Goal: Check status

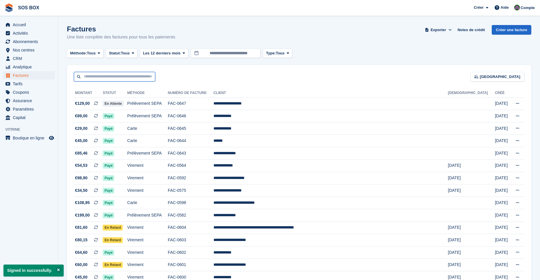
click at [106, 77] on input "text" at bounding box center [114, 77] width 81 height 10
type input "****"
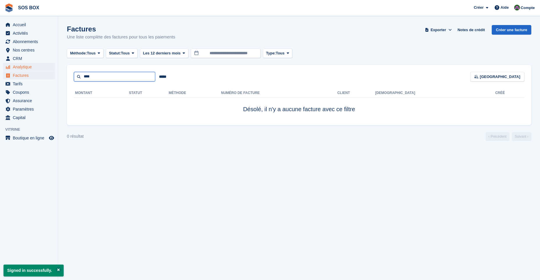
drag, startPoint x: 106, startPoint y: 75, endPoint x: 35, endPoint y: 66, distance: 72.1
click at [36, 67] on div "Accueil Activités Abonnements Abonnements Abonnements Augmentation des prix NOU…" at bounding box center [270, 140] width 540 height 280
type input "**"
drag, startPoint x: 95, startPoint y: 77, endPoint x: 56, endPoint y: 74, distance: 39.6
click at [56, 74] on div "Accueil Activités Abonnements Abonnements Abonnements Augmentation des prix NOU…" at bounding box center [270, 140] width 540 height 280
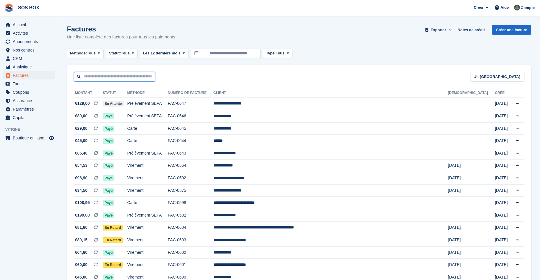
click at [109, 75] on input "text" at bounding box center [114, 77] width 81 height 10
click at [302, 66] on div "Trier Sort by Date de création Créé (le plus ancien en premier) Créé (le plus r…" at bounding box center [299, 73] width 465 height 17
click at [108, 78] on input "text" at bounding box center [114, 77] width 81 height 10
type input "********"
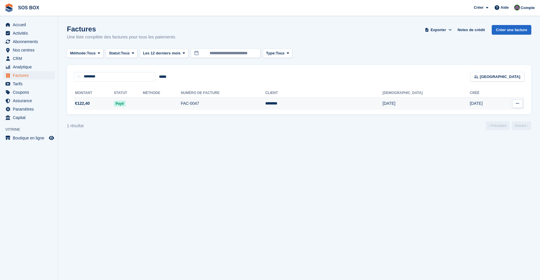
click at [181, 103] on td at bounding box center [162, 103] width 38 height 12
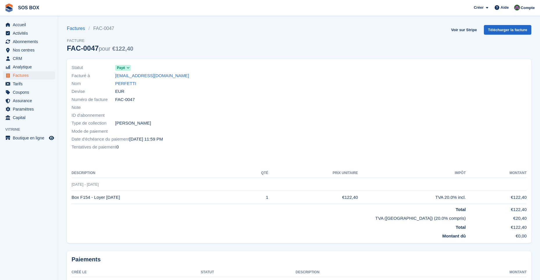
click at [121, 68] on span "Payé" at bounding box center [121, 67] width 8 height 5
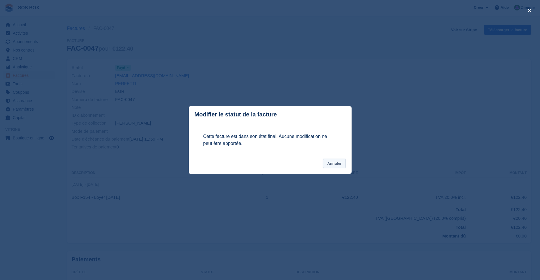
click at [333, 166] on button "Annuler" at bounding box center [334, 164] width 22 height 10
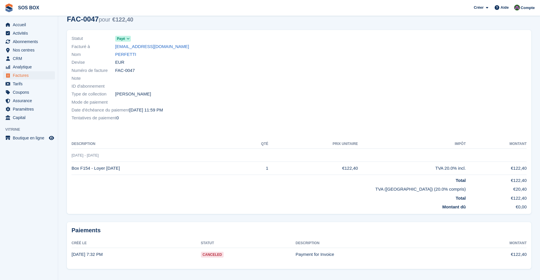
scroll to position [37, 0]
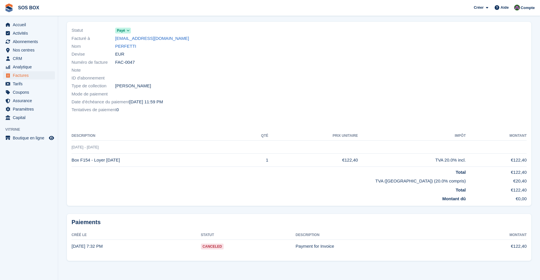
click at [207, 247] on span "Canceled" at bounding box center [212, 246] width 23 height 6
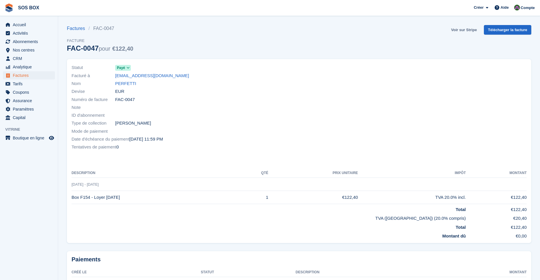
click at [465, 34] on link "Voir sur Stripe" at bounding box center [464, 30] width 31 height 10
